Goal: Check status: Check status

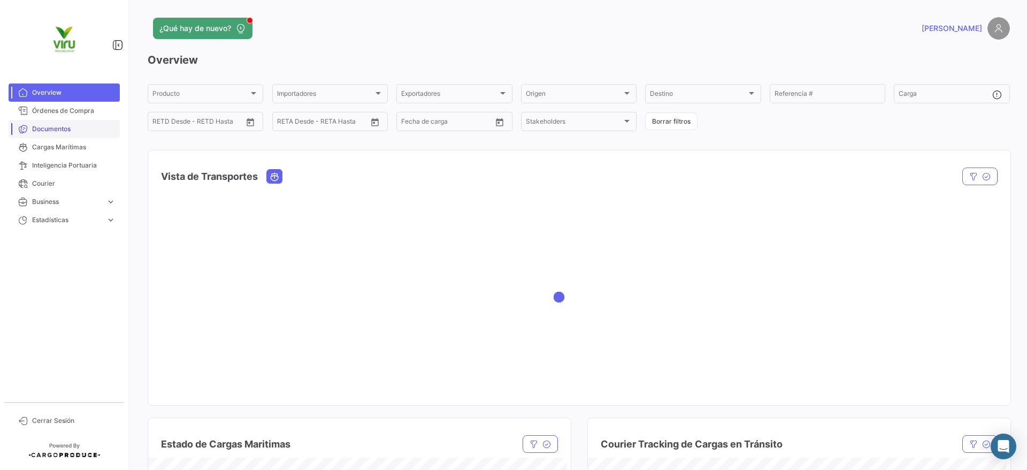
click at [82, 138] on link "Cargas Marítimas" at bounding box center [64, 147] width 111 height 18
click at [78, 144] on span "Cargas Marítimas" at bounding box center [73, 147] width 83 height 10
click at [90, 148] on span "Cargas Marítimas" at bounding box center [73, 147] width 83 height 10
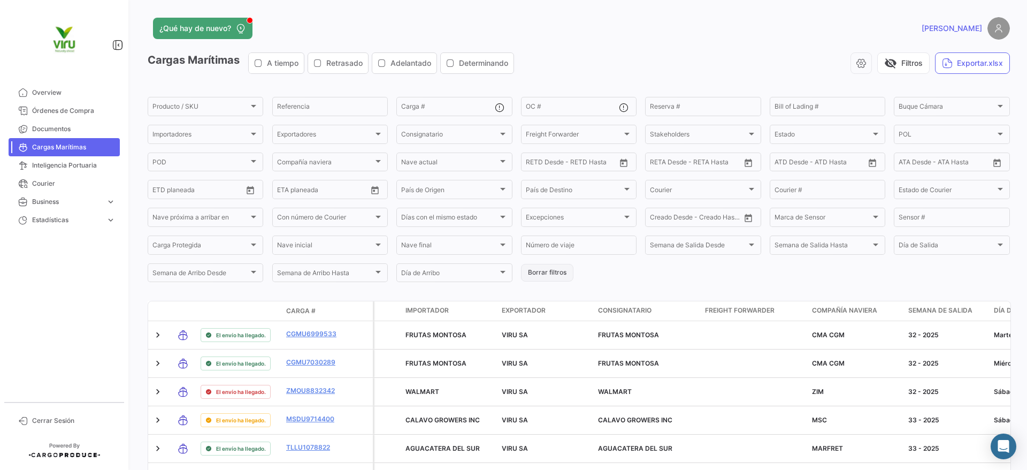
click at [558, 267] on button "Borrar filtros" at bounding box center [547, 273] width 52 height 18
click at [540, 101] on div "OC #" at bounding box center [572, 105] width 93 height 21
paste input "20075440"
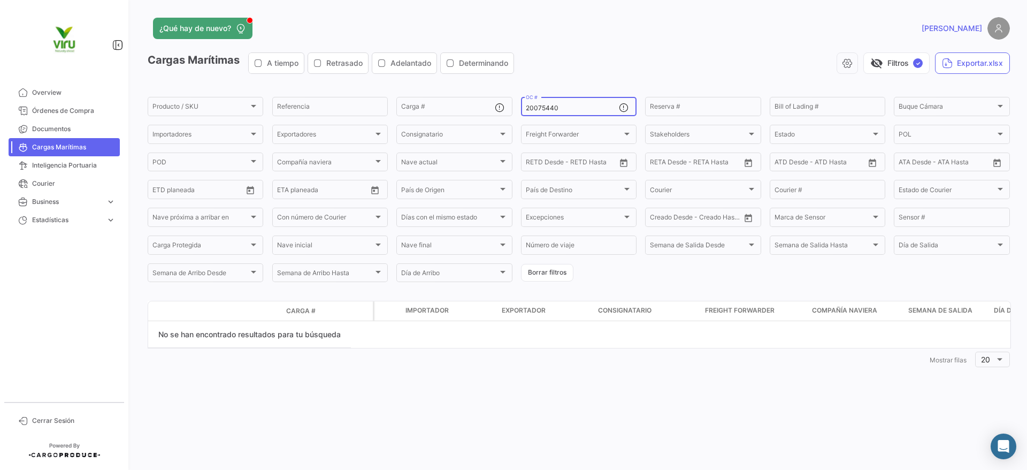
type input "20075440"
drag, startPoint x: 550, startPoint y: 110, endPoint x: 450, endPoint y: 106, distance: 100.1
click at [0, 0] on div "Producto / SKU Producto / SKU Referencia Carga # 20075440 OC # Reserva # Bill o…" at bounding box center [0, 0] width 0 height 0
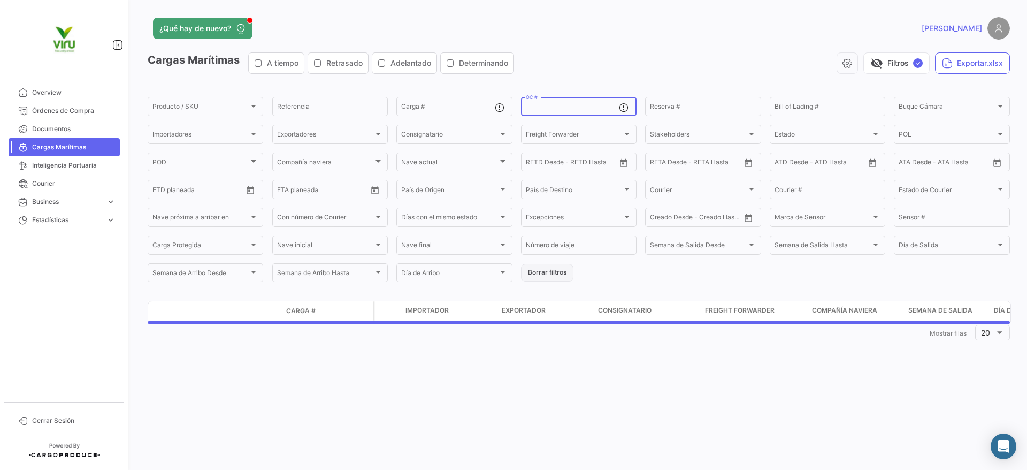
click at [570, 271] on button "Borrar filtros" at bounding box center [547, 273] width 52 height 18
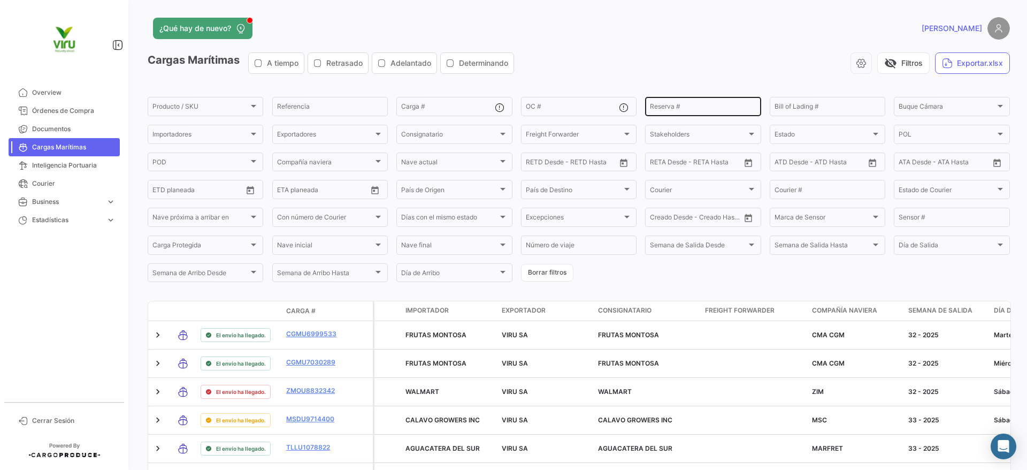
click at [688, 102] on div "Reserva #" at bounding box center [703, 105] width 106 height 21
paste input "EBKG13814907"
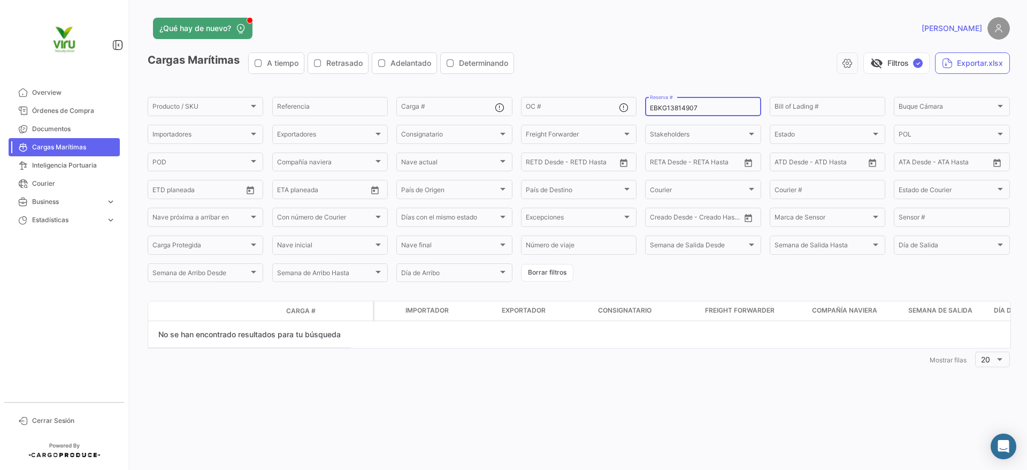
type input "EBKG13814907"
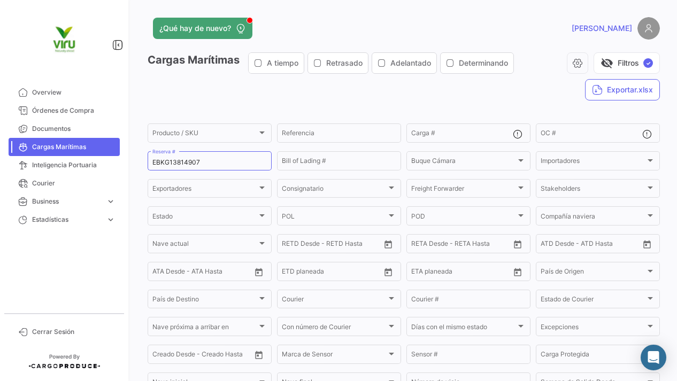
drag, startPoint x: 163, startPoint y: 157, endPoint x: 126, endPoint y: 152, distance: 37.2
click at [126, 152] on mat-sidenav-container "Overview Órdenes de Compra Documentos Cargas Marítimas Inteligencia Portuaria C…" at bounding box center [338, 190] width 677 height 381
click at [126, 152] on span "Cargas Marítimas" at bounding box center [64, 147] width 128 height 18
click at [170, 156] on div "EBKG13814907 Reserva #" at bounding box center [209, 160] width 114 height 21
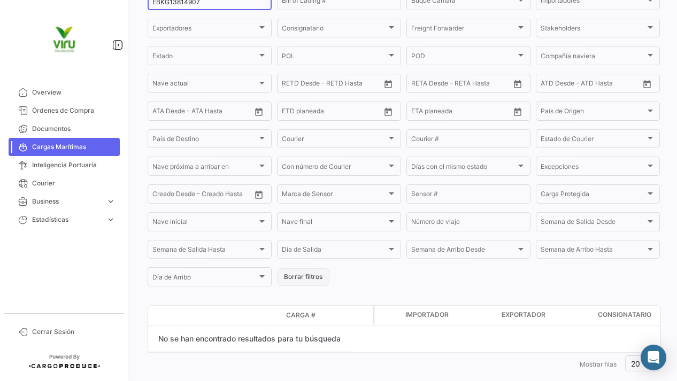
click at [286, 285] on button "Borrar filtros" at bounding box center [303, 277] width 52 height 18
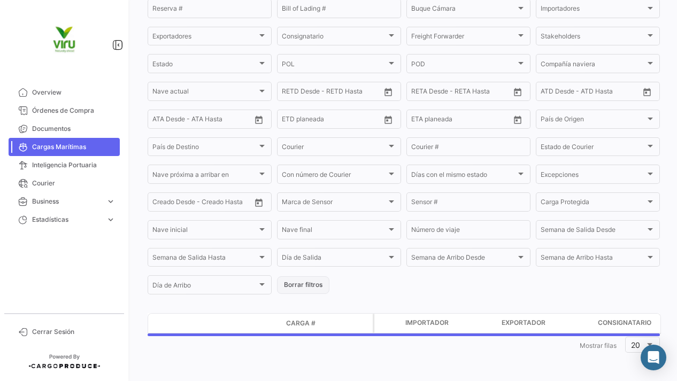
click at [289, 284] on button "Borrar filtros" at bounding box center [303, 286] width 52 height 18
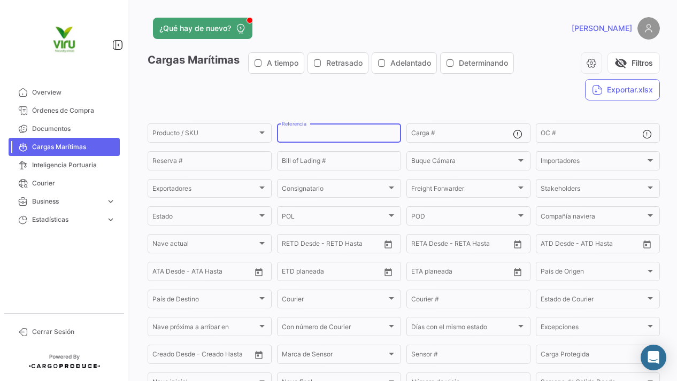
click at [293, 136] on input "Referencia" at bounding box center [339, 134] width 114 height 7
click at [323, 133] on input "Referencia" at bounding box center [339, 134] width 114 height 7
type input "TEMU9799444"
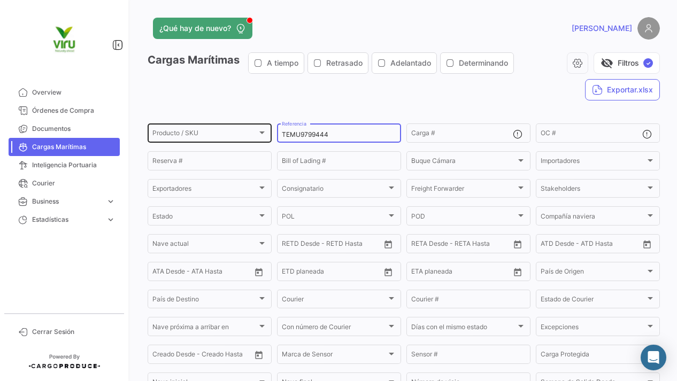
click at [0, 0] on div "Producto / SKU Producto / SKU TEMU9799444 Referencia Carga # OC # Reserva # Bil…" at bounding box center [0, 0] width 0 height 0
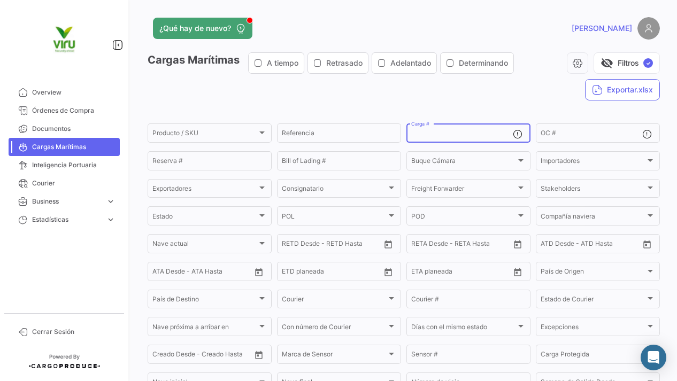
click at [459, 136] on input "Carga #" at bounding box center [462, 134] width 102 height 7
paste input "TEMU9799444"
type input "TEMU9799444"
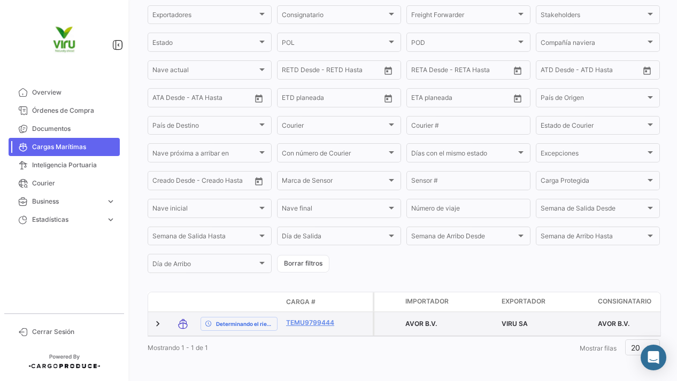
scroll to position [193, 0]
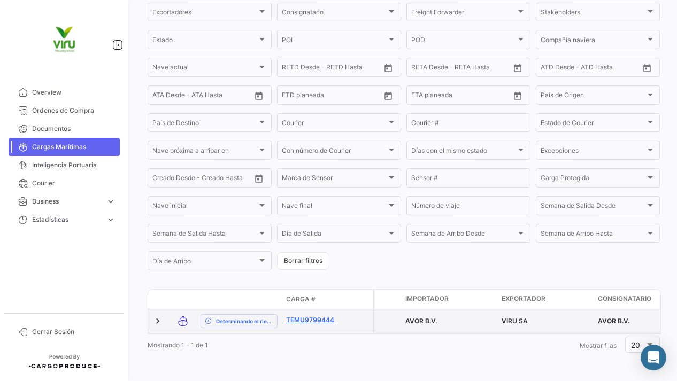
click at [319, 316] on link "TEMU9799444" at bounding box center [314, 321] width 56 height 10
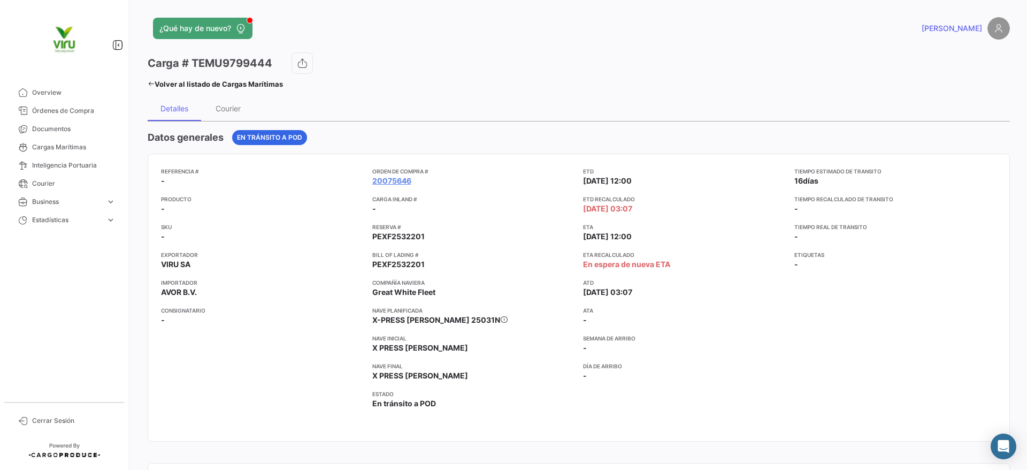
click at [819, 322] on div "Tiempo estimado de [PERSON_NAME] 16 [PERSON_NAME] Tiempo recalculado de [PERSON…" at bounding box center [895, 297] width 203 height 261
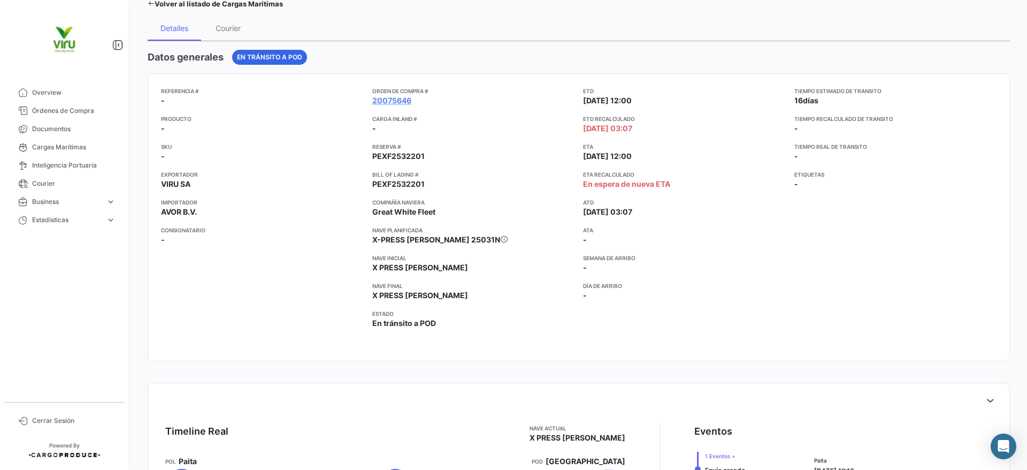
drag, startPoint x: 576, startPoint y: 121, endPoint x: 653, endPoint y: 128, distance: 76.8
click at [653, 128] on div "Referencia # - Producto - SKU - Exportador VIRU SA Importador AVOR B.V. Consign…" at bounding box center [578, 217] width 835 height 261
drag, startPoint x: 575, startPoint y: 176, endPoint x: 687, endPoint y: 188, distance: 112.5
click at [687, 188] on div "Referencia # - Producto - SKU - Exportador VIRU SA Importador AVOR B.V. Consign…" at bounding box center [578, 217] width 835 height 261
click at [675, 181] on app-card-info-label "ETA Recalculado En espera de nueva ETA" at bounding box center [684, 179] width 203 height 19
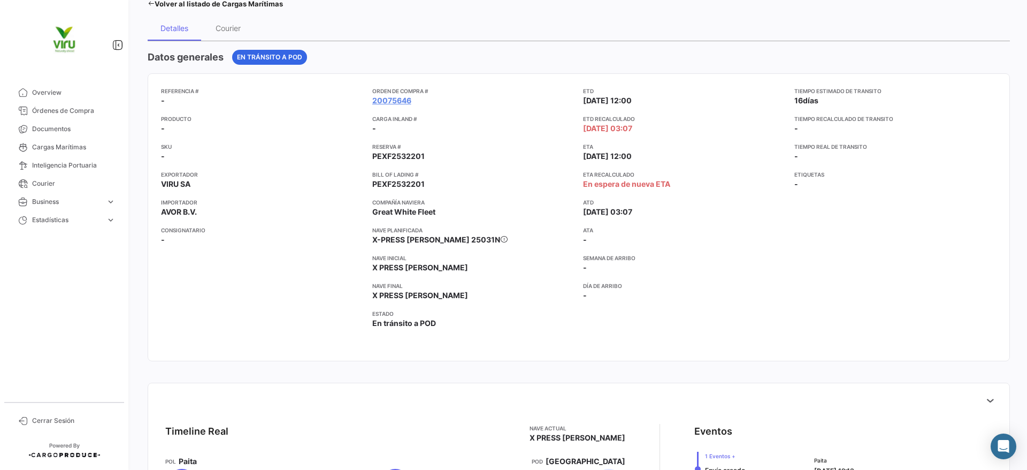
drag, startPoint x: 424, startPoint y: 106, endPoint x: 359, endPoint y: 100, distance: 65.6
click at [359, 100] on div "Referencia # - Producto - SKU - Exportador VIRU SA Importador AVOR B.V. Consign…" at bounding box center [578, 217] width 835 height 261
drag, startPoint x: 449, startPoint y: 103, endPoint x: 428, endPoint y: 104, distance: 20.3
click at [449, 104] on app-card-info-value "20075646" at bounding box center [473, 100] width 203 height 11
click at [426, 103] on app-card-info-value "20075646" at bounding box center [473, 100] width 203 height 11
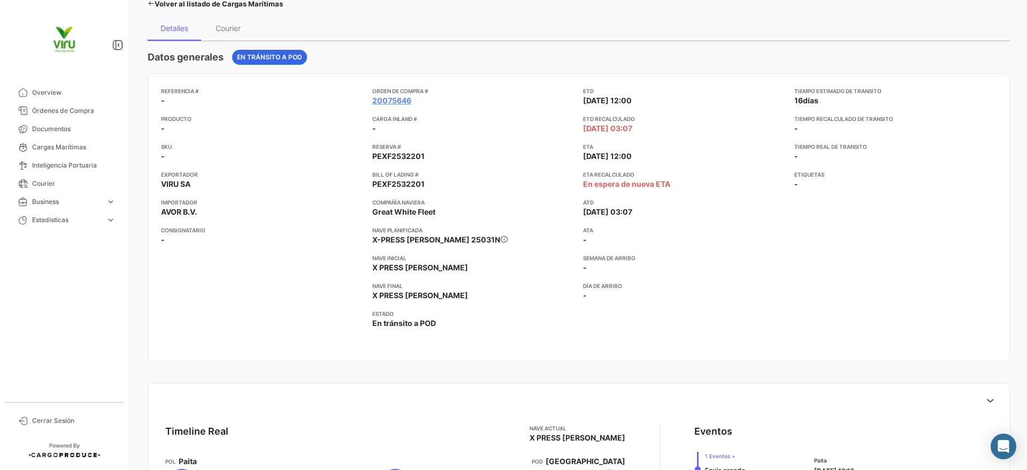
drag, startPoint x: 366, startPoint y: 99, endPoint x: 418, endPoint y: 101, distance: 52.4
click at [418, 101] on div "Referencia # - Producto - SKU - Exportador VIRU SA Importador AVOR B.V. Consign…" at bounding box center [578, 217] width 835 height 261
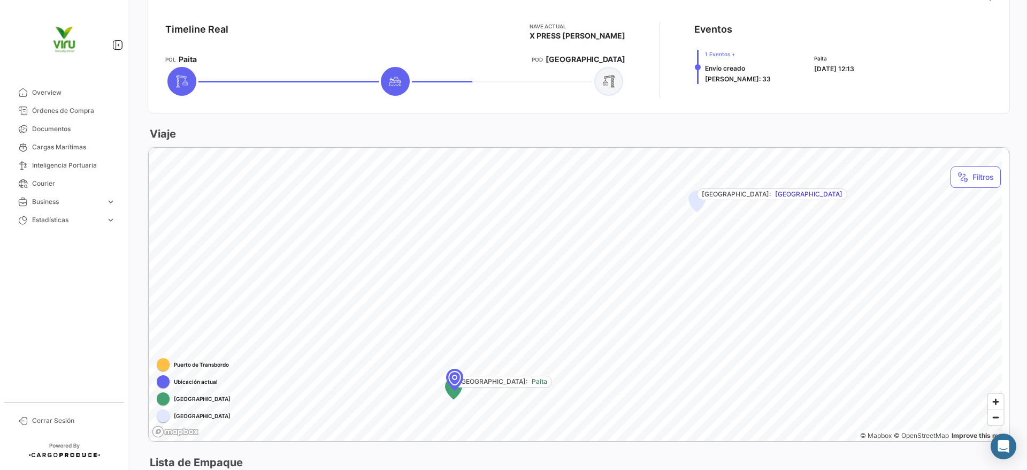
scroll to position [406, 0]
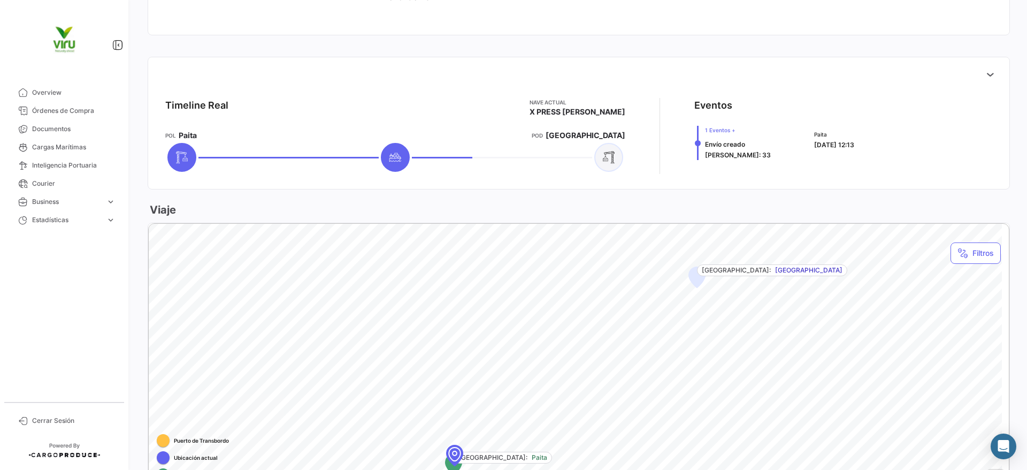
click at [948, 89] on div "Timeline Real [PERSON_NAME] actual X PRESS [PERSON_NAME] [PERSON_NAME] POD [GEO…" at bounding box center [579, 135] width 844 height 93
click at [985, 70] on icon at bounding box center [990, 74] width 11 height 11
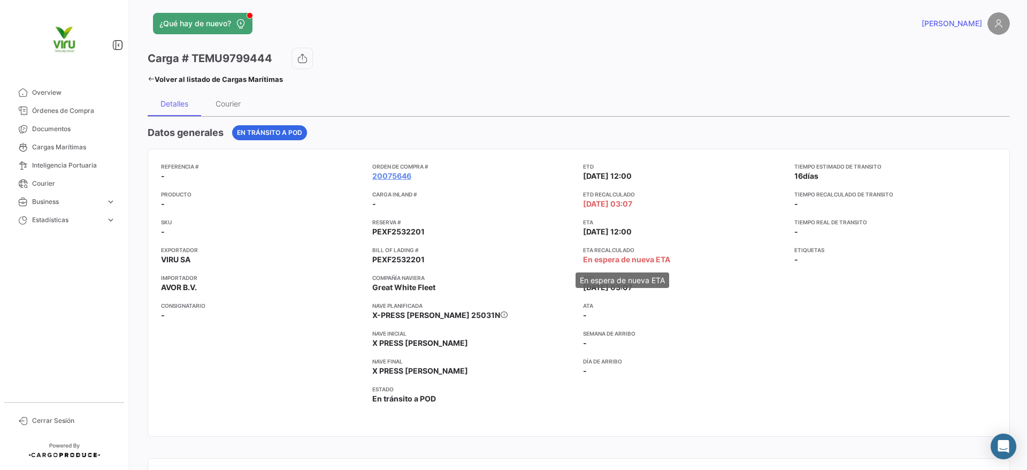
scroll to position [0, 0]
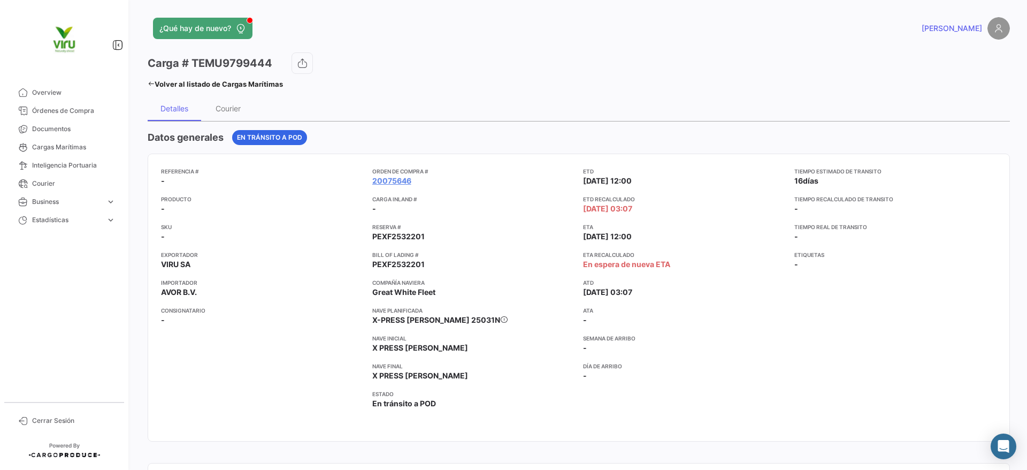
drag, startPoint x: 406, startPoint y: 178, endPoint x: 366, endPoint y: 182, distance: 40.3
click at [366, 182] on div "Referencia # - Producto - SKU - Exportador VIRU SA Importador AVOR B.V. Consign…" at bounding box center [578, 297] width 835 height 261
copy link "20075646"
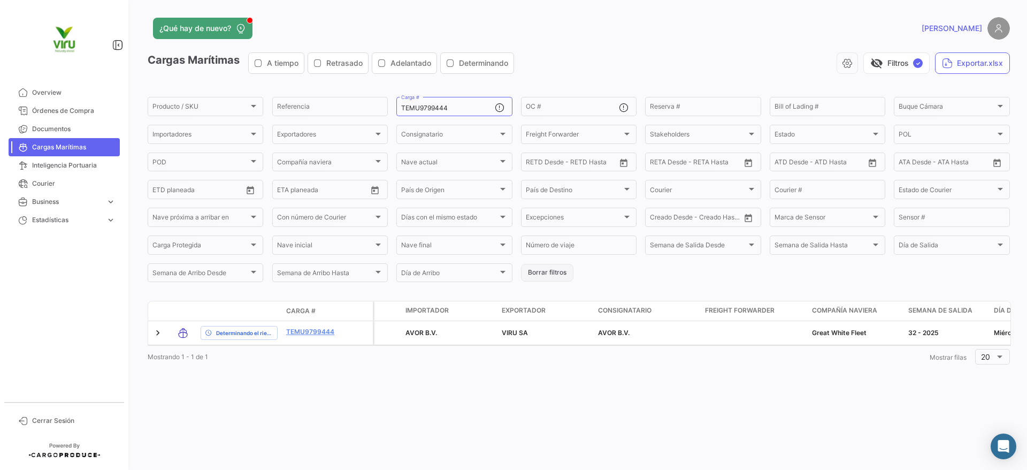
click at [544, 274] on button "Borrar filtros" at bounding box center [547, 273] width 52 height 18
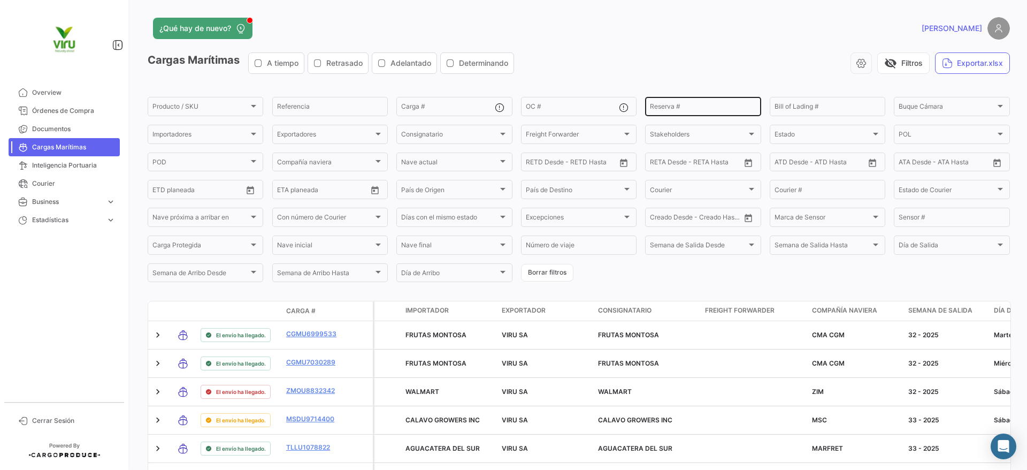
click at [685, 108] on input "Reserva #" at bounding box center [703, 107] width 106 height 7
paste input "PEXF2528201"
type input "PEXF2528201"
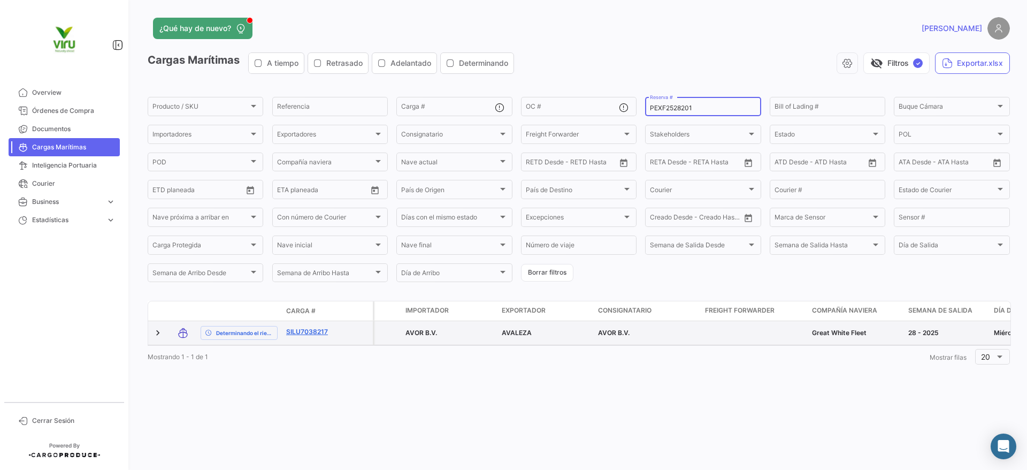
click at [317, 334] on link "SILU7038217" at bounding box center [314, 332] width 56 height 10
